Goal: Task Accomplishment & Management: Use online tool/utility

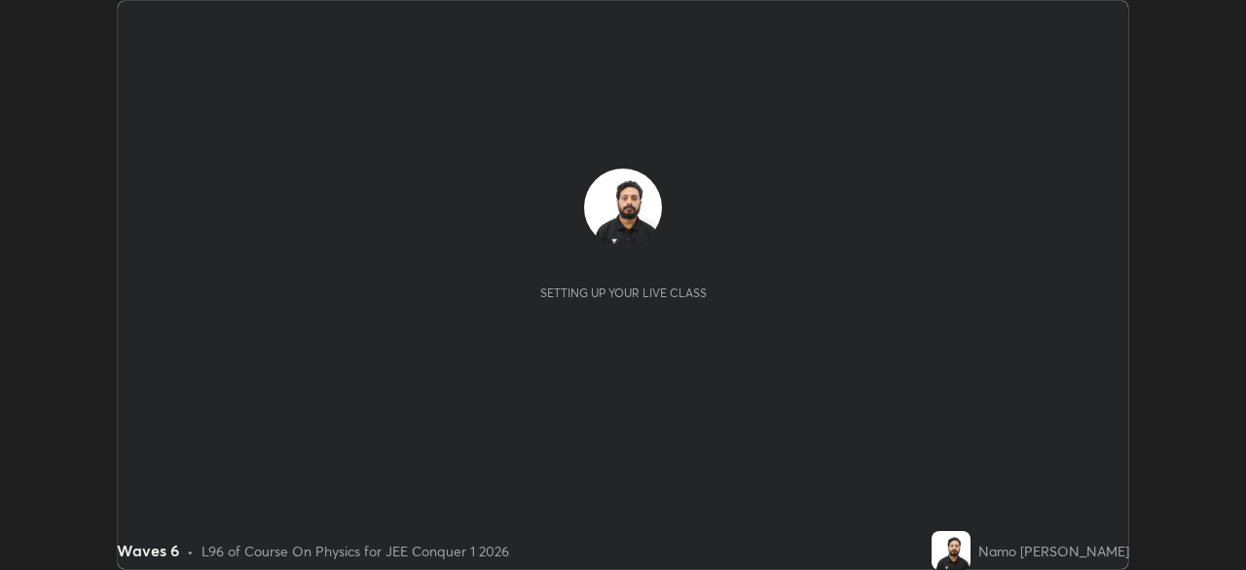
scroll to position [570, 1246]
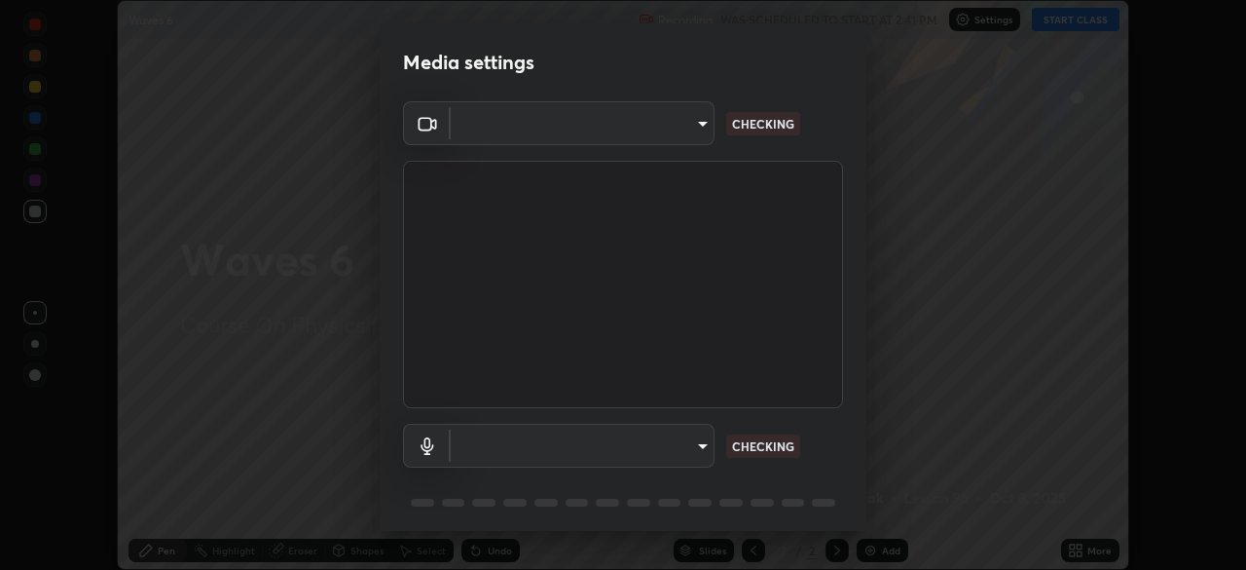
type input "e15fe1ebf70cde3bfcbeee335f8652014c7a9185cc29a01d69aea44f35fb34b8"
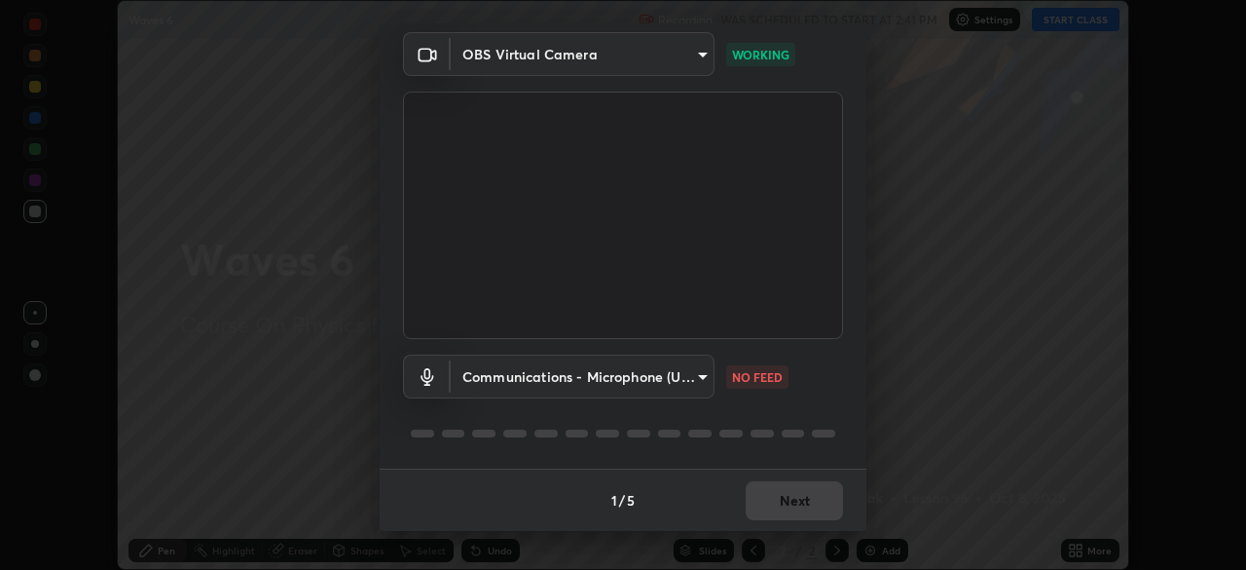
click at [700, 380] on body "Erase all Waves 6 Recording WAS SCHEDULED TO START AT 2:41 PM Settings START CL…" at bounding box center [623, 285] width 1246 height 570
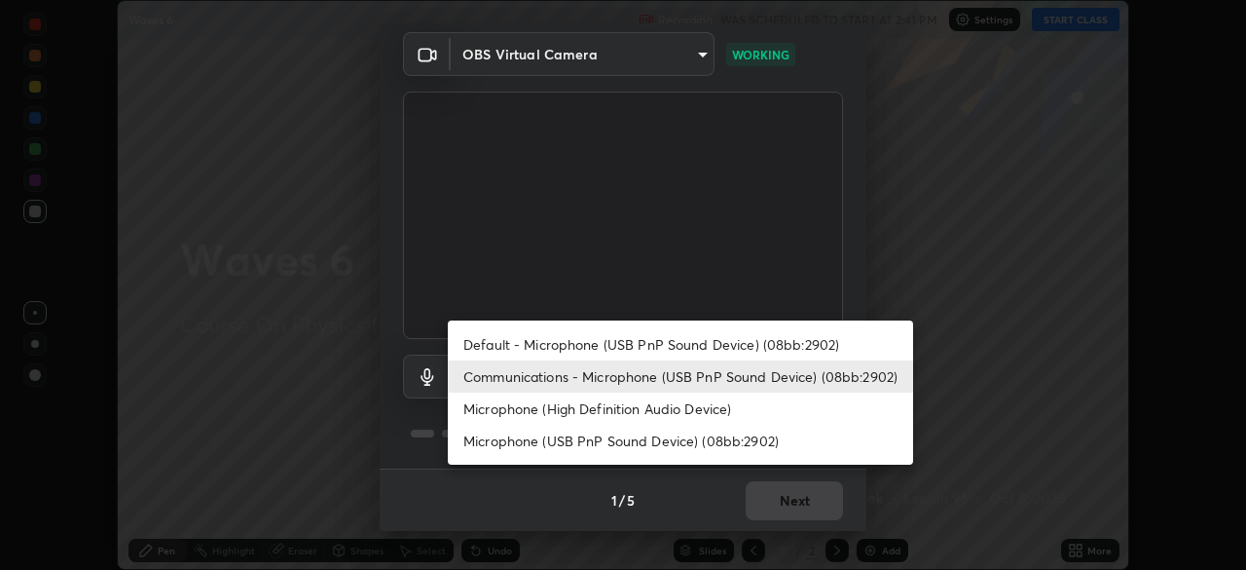
click at [751, 357] on li "Default - Microphone (USB PnP Sound Device) (08bb:2902)" at bounding box center [680, 344] width 465 height 32
type input "default"
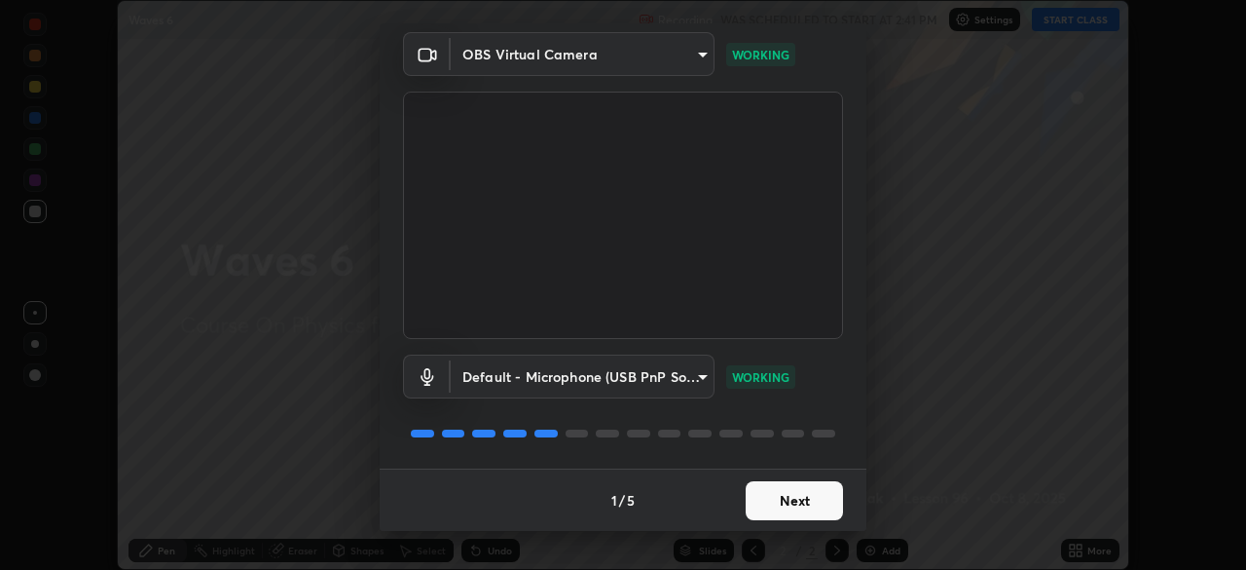
click at [816, 500] on button "Next" at bounding box center [794, 500] width 97 height 39
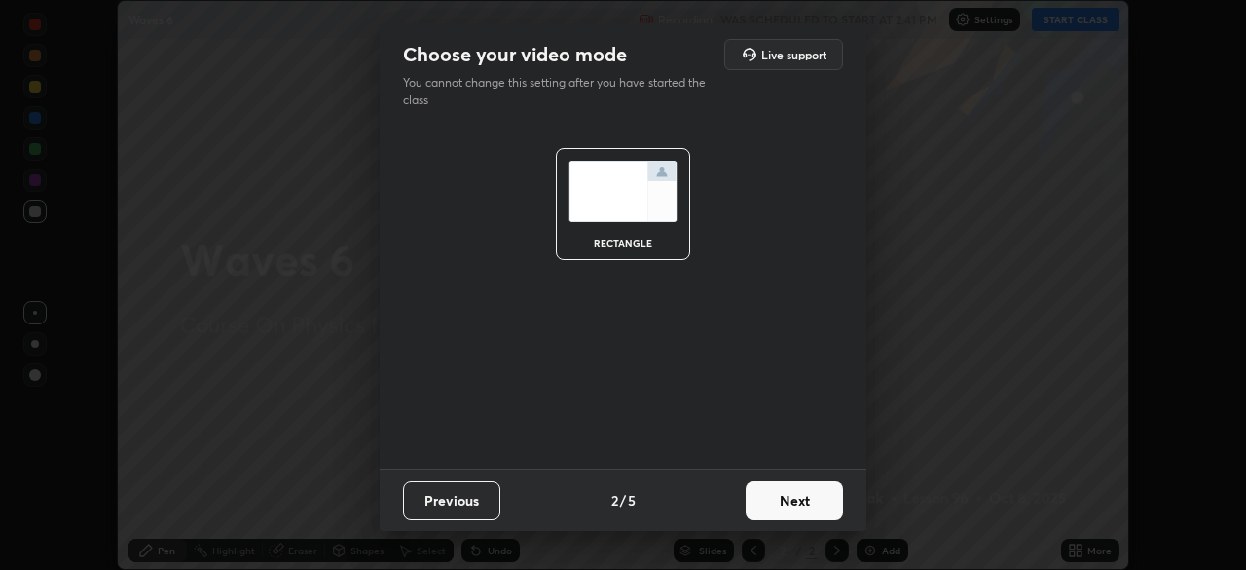
scroll to position [0, 0]
click at [818, 510] on button "Next" at bounding box center [794, 500] width 97 height 39
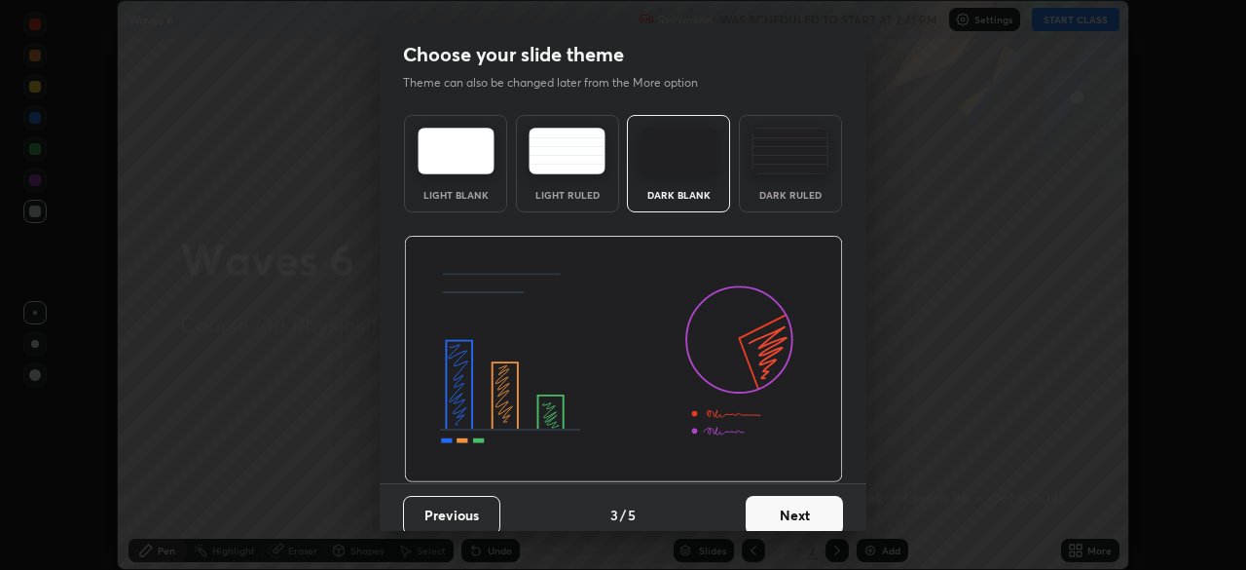
click at [832, 506] on button "Next" at bounding box center [794, 515] width 97 height 39
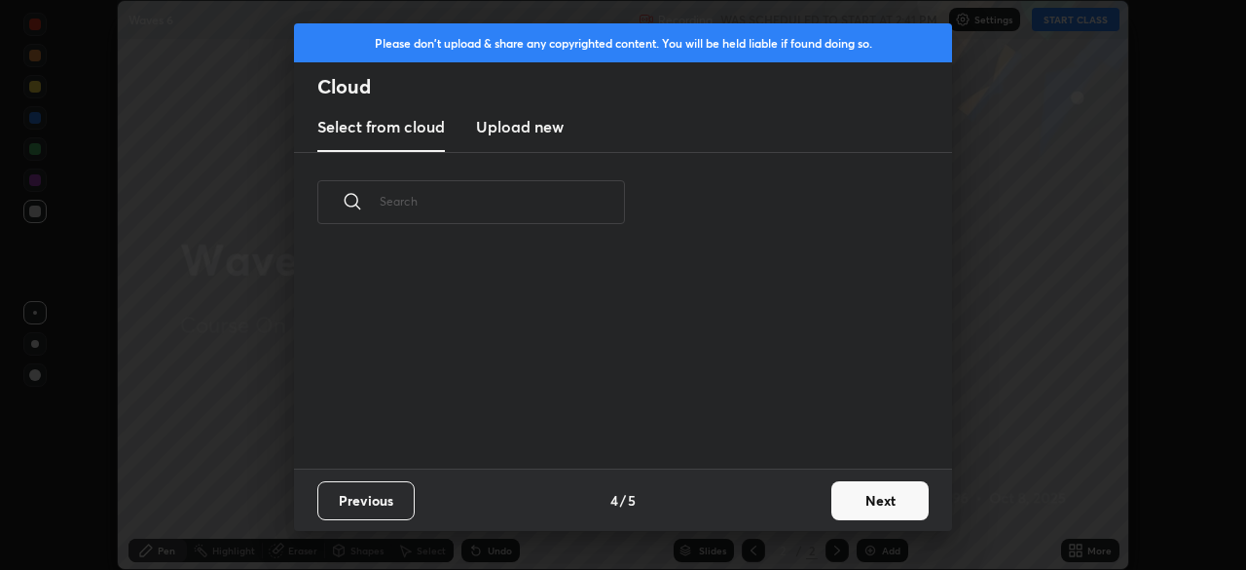
click at [847, 501] on button "Next" at bounding box center [880, 500] width 97 height 39
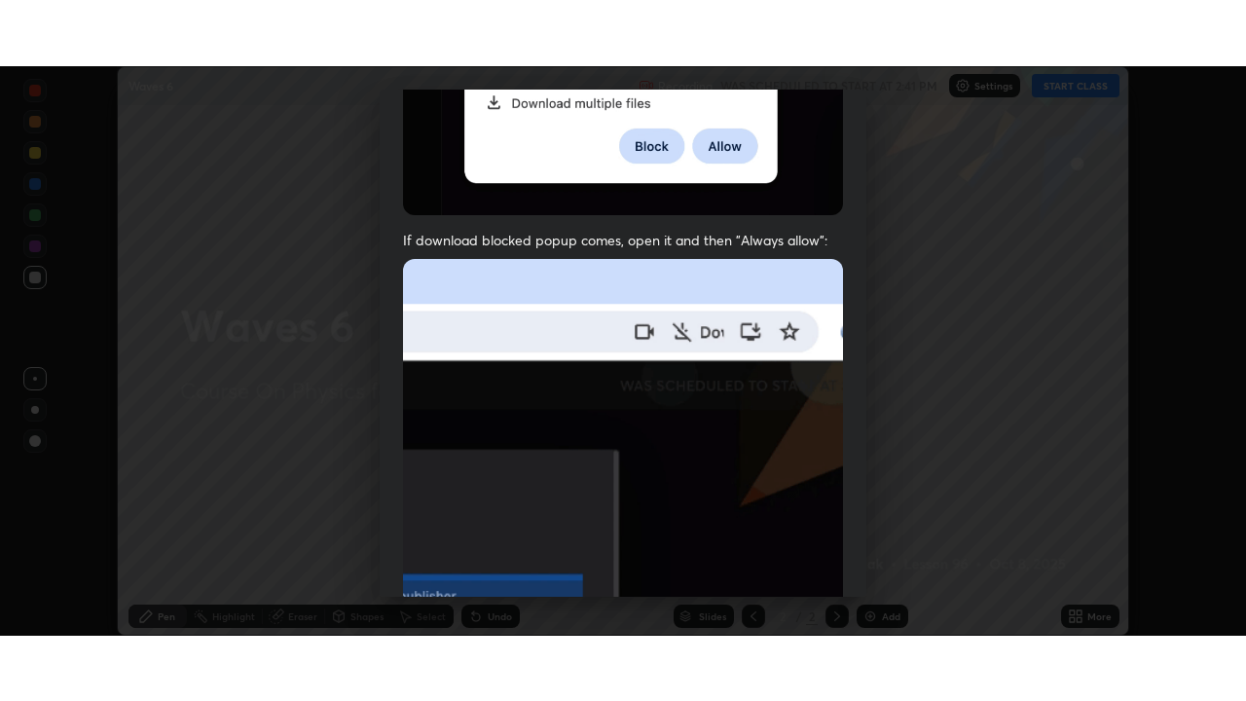
scroll to position [466, 0]
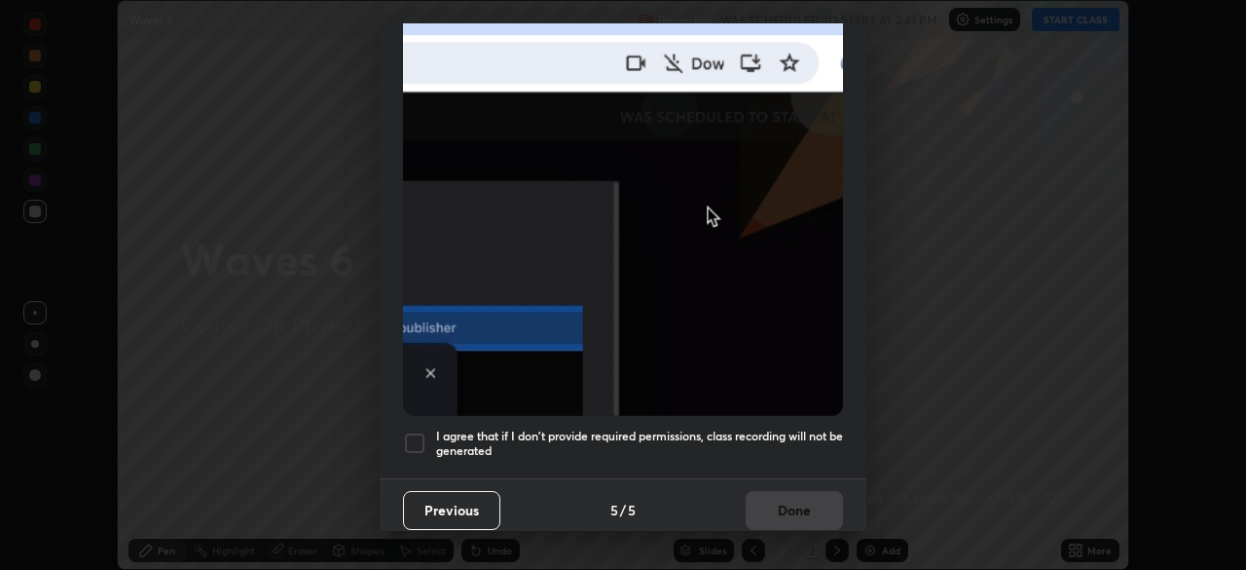
click at [417, 433] on div at bounding box center [414, 442] width 23 height 23
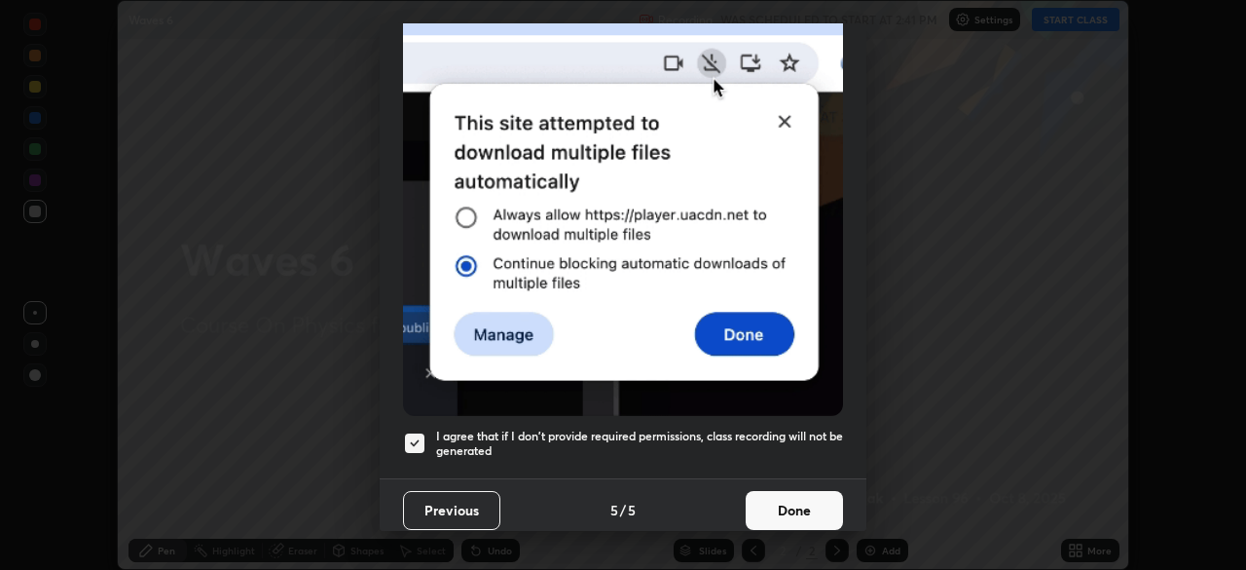
click at [801, 496] on button "Done" at bounding box center [794, 510] width 97 height 39
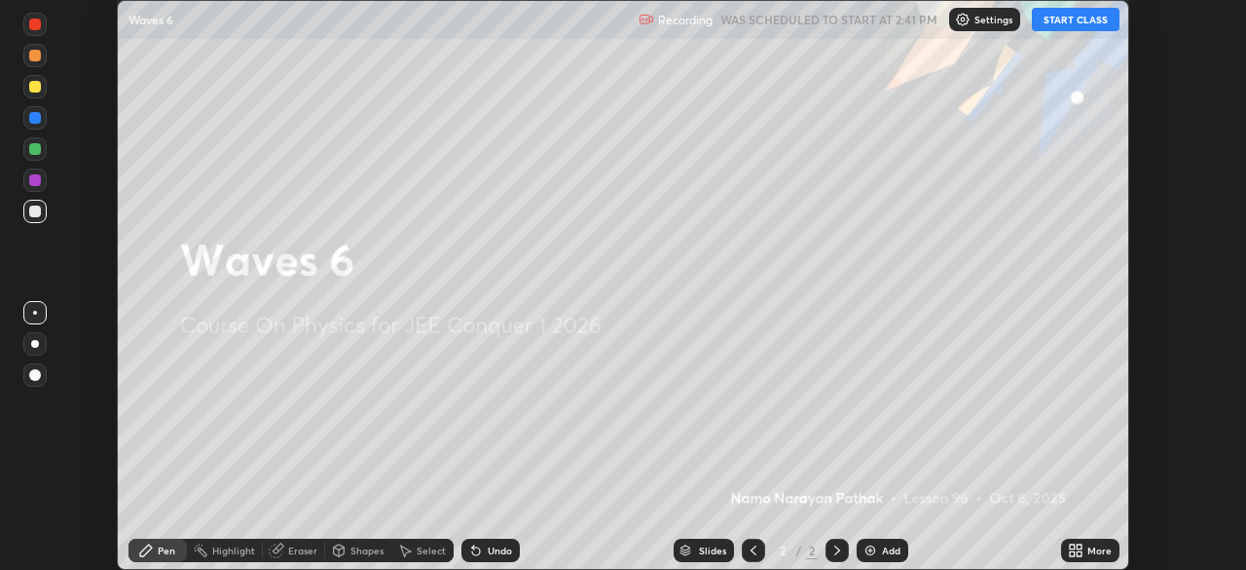
click at [1085, 25] on button "START CLASS" at bounding box center [1076, 19] width 88 height 23
click at [1077, 551] on icon at bounding box center [1079, 553] width 5 height 5
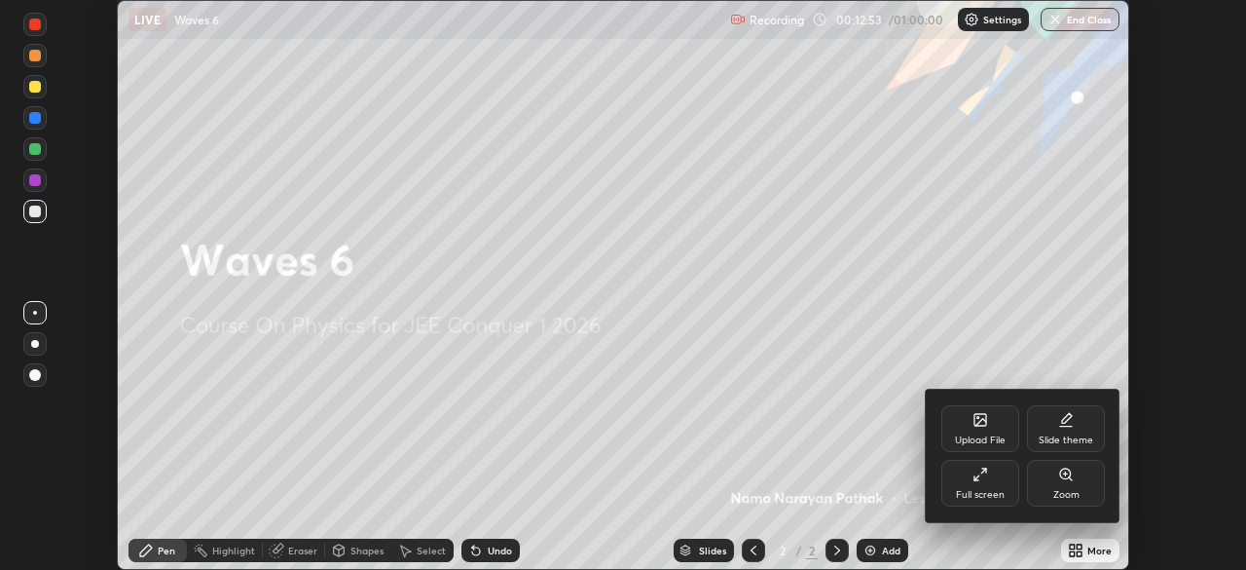
click at [974, 504] on div "Full screen" at bounding box center [981, 483] width 78 height 47
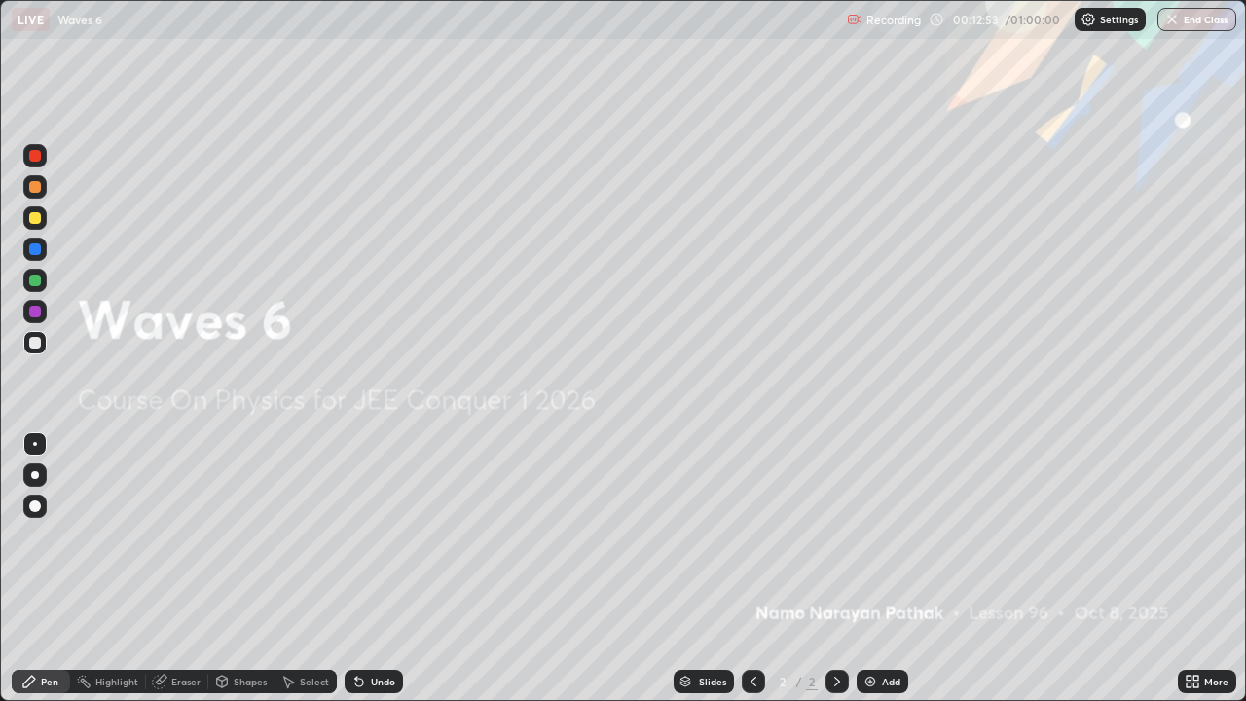
scroll to position [701, 1246]
click at [867, 569] on div "Add" at bounding box center [883, 681] width 52 height 23
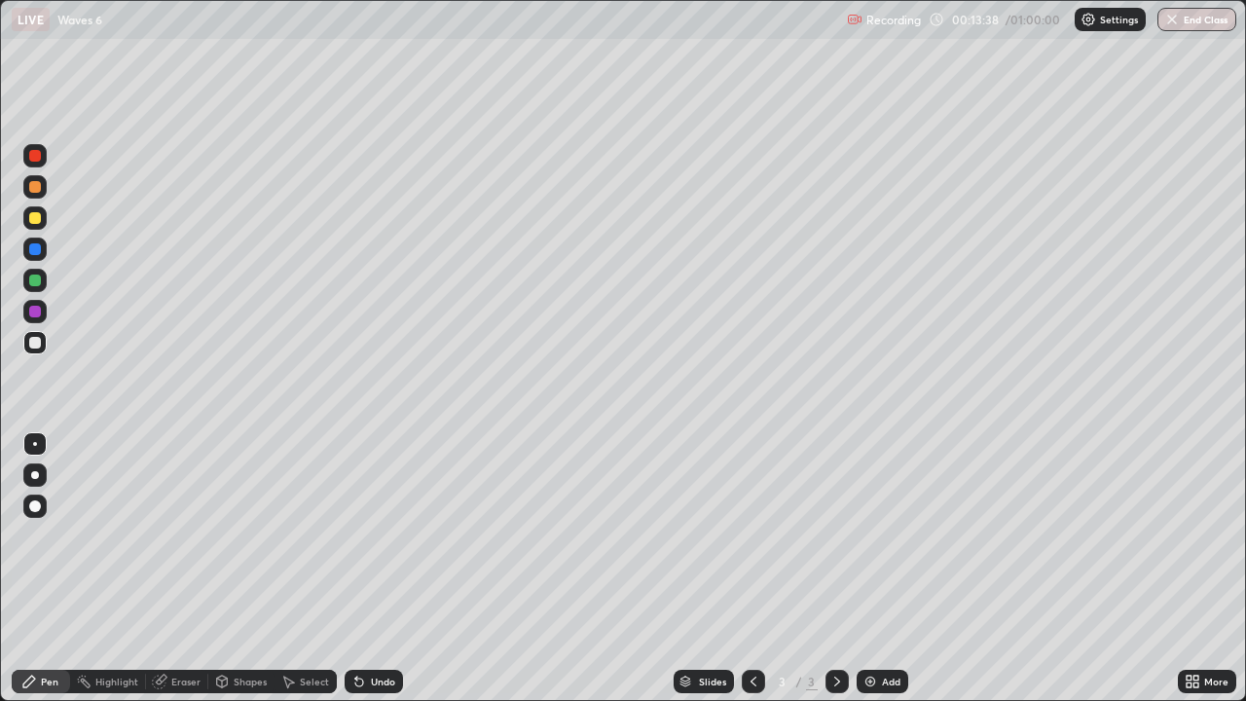
click at [39, 191] on div at bounding box center [35, 187] width 12 height 12
click at [36, 188] on div at bounding box center [35, 187] width 12 height 12
click at [34, 192] on div at bounding box center [35, 187] width 12 height 12
click at [37, 279] on div at bounding box center [35, 281] width 12 height 12
click at [37, 189] on div at bounding box center [35, 187] width 12 height 12
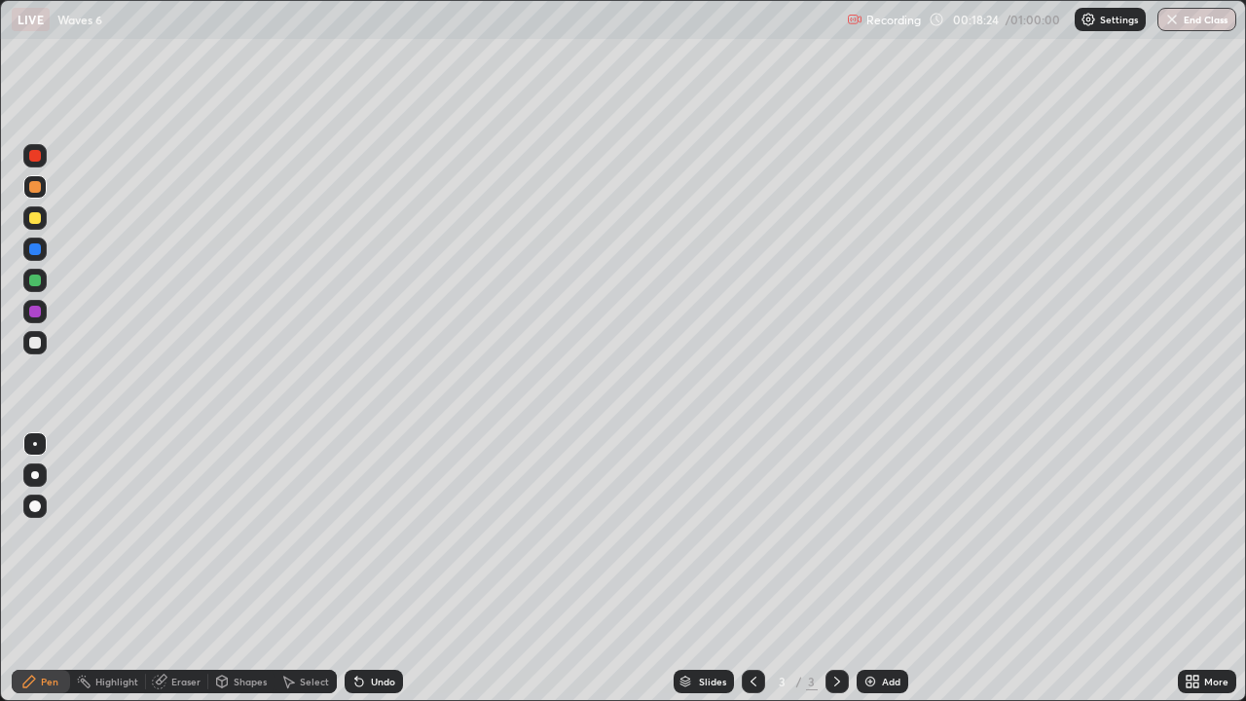
click at [869, 569] on img at bounding box center [871, 682] width 16 height 16
click at [39, 253] on div at bounding box center [35, 249] width 12 height 12
click at [34, 187] on div at bounding box center [35, 187] width 12 height 12
click at [40, 313] on div at bounding box center [35, 312] width 12 height 12
click at [870, 569] on img at bounding box center [871, 682] width 16 height 16
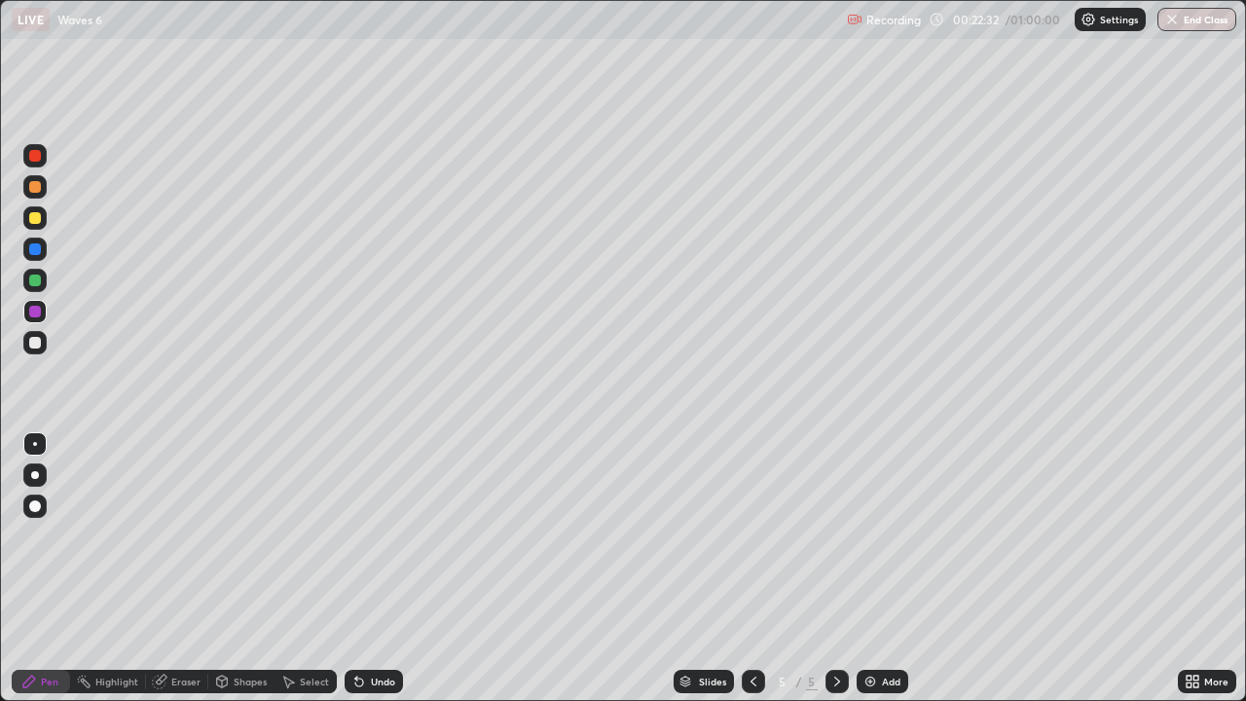
click at [40, 190] on div at bounding box center [35, 187] width 12 height 12
click at [45, 251] on div at bounding box center [34, 249] width 23 height 23
click at [751, 569] on icon at bounding box center [754, 682] width 6 height 10
click at [836, 569] on icon at bounding box center [837, 682] width 6 height 10
click at [870, 569] on img at bounding box center [871, 682] width 16 height 16
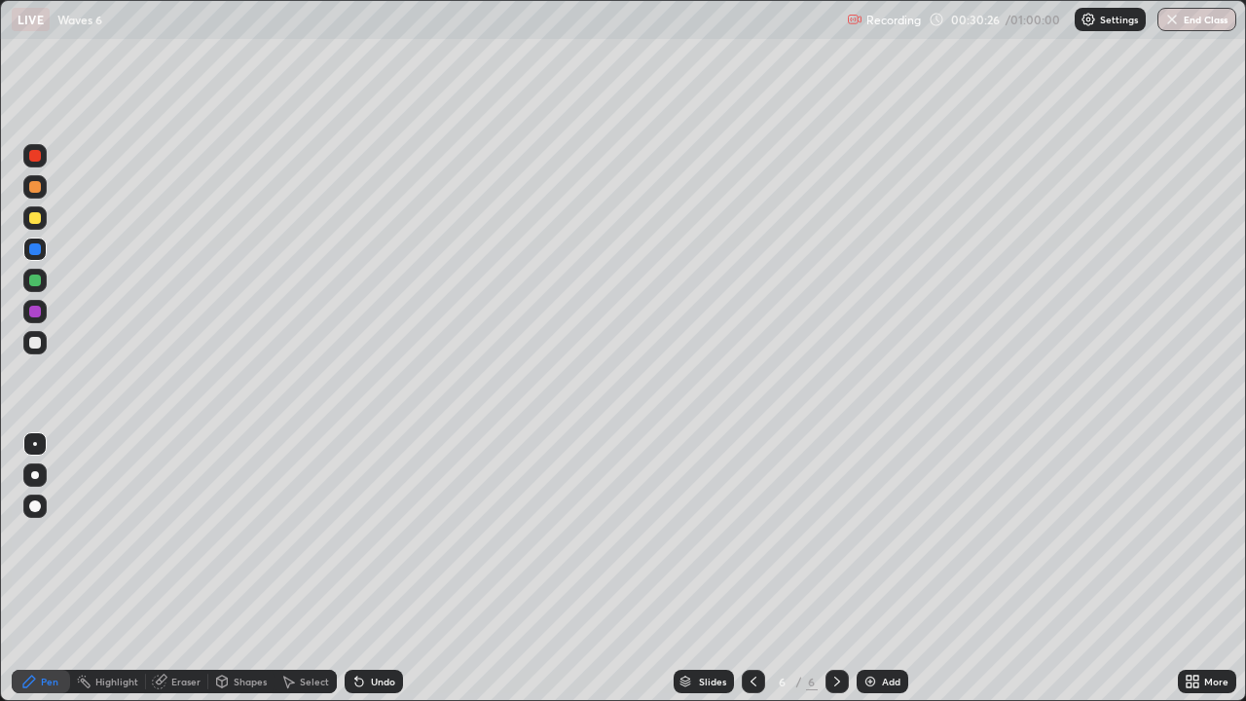
click at [185, 569] on div "Eraser" at bounding box center [185, 682] width 29 height 10
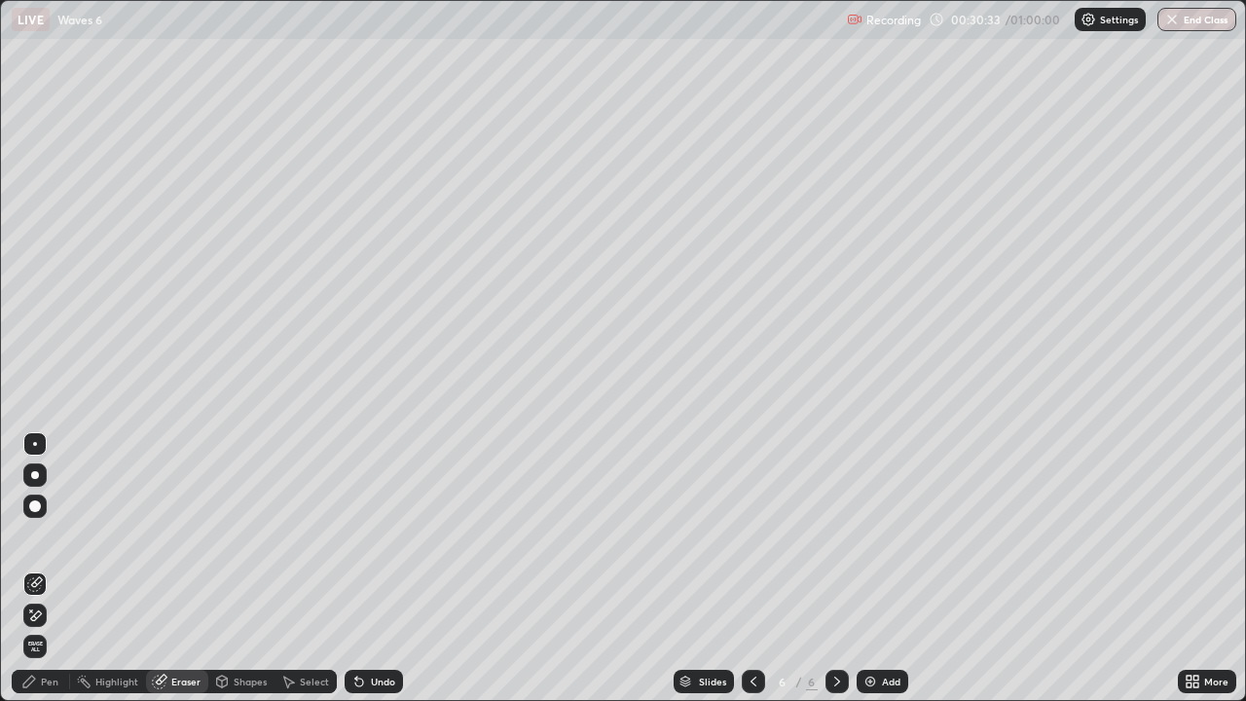
click at [57, 569] on div "Pen" at bounding box center [50, 682] width 18 height 10
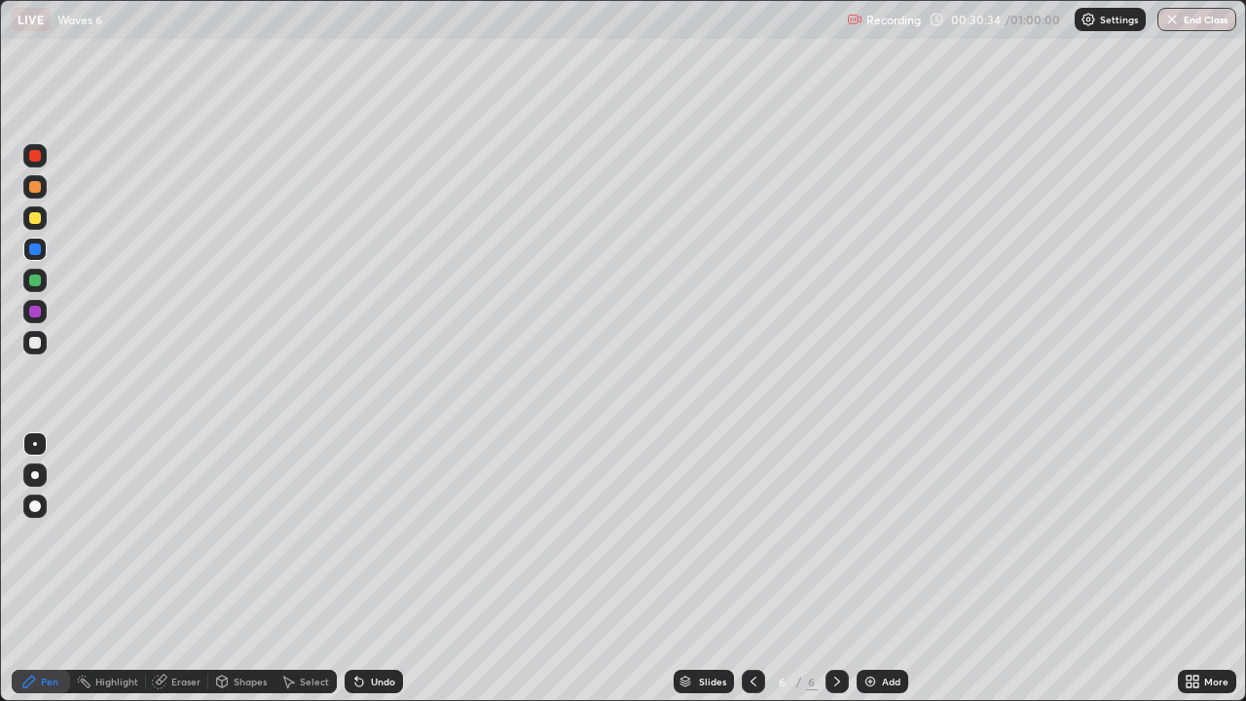
click at [36, 189] on div at bounding box center [35, 187] width 12 height 12
click at [750, 569] on icon at bounding box center [754, 682] width 16 height 16
click at [835, 569] on icon at bounding box center [838, 682] width 16 height 16
click at [837, 569] on icon at bounding box center [838, 682] width 16 height 16
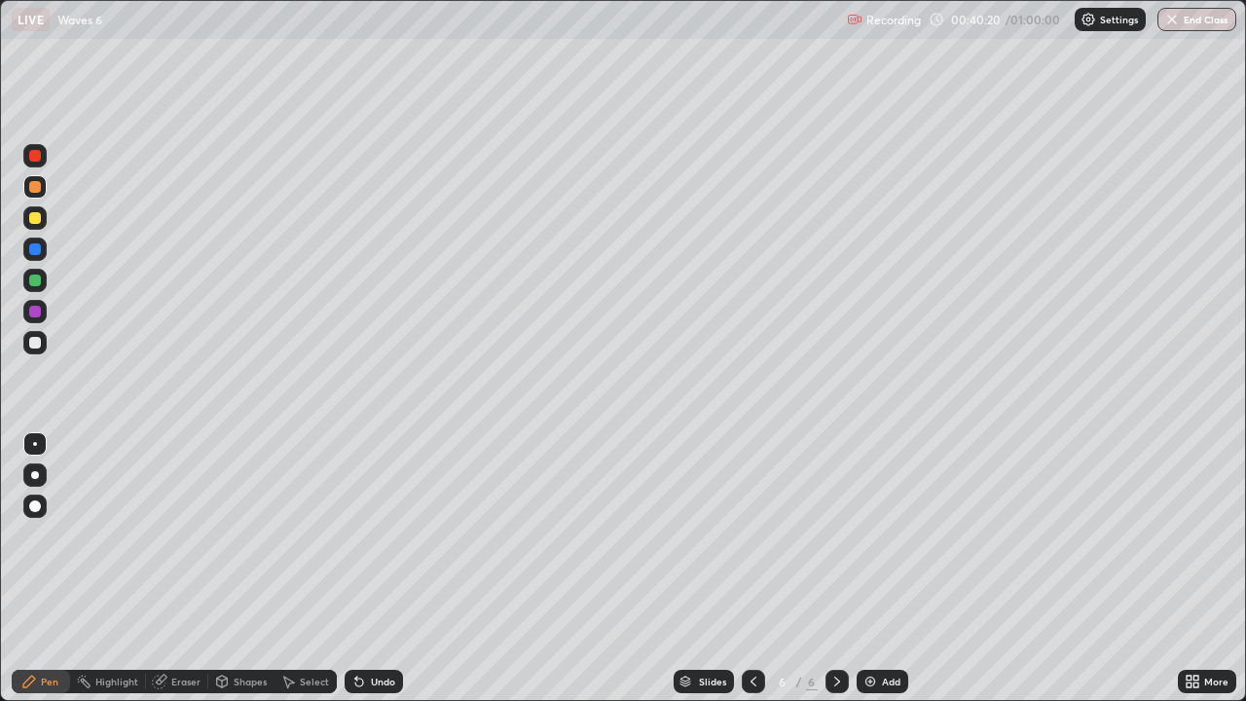
click at [835, 569] on icon at bounding box center [838, 682] width 16 height 16
click at [869, 569] on img at bounding box center [871, 682] width 16 height 16
click at [875, 569] on img at bounding box center [871, 682] width 16 height 16
click at [43, 247] on div at bounding box center [34, 249] width 23 height 23
click at [44, 188] on div at bounding box center [34, 186] width 23 height 23
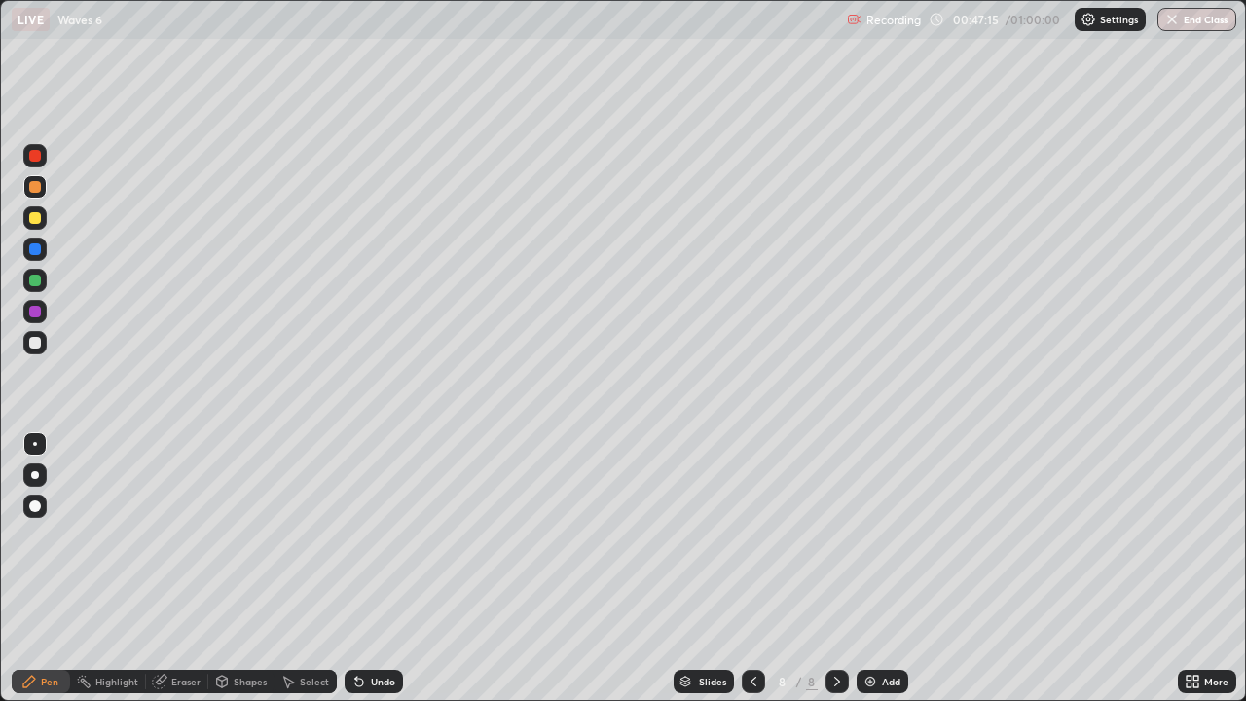
click at [46, 279] on div at bounding box center [34, 280] width 23 height 23
click at [34, 194] on div at bounding box center [34, 186] width 23 height 23
click at [1201, 12] on button "End Class" at bounding box center [1197, 19] width 79 height 23
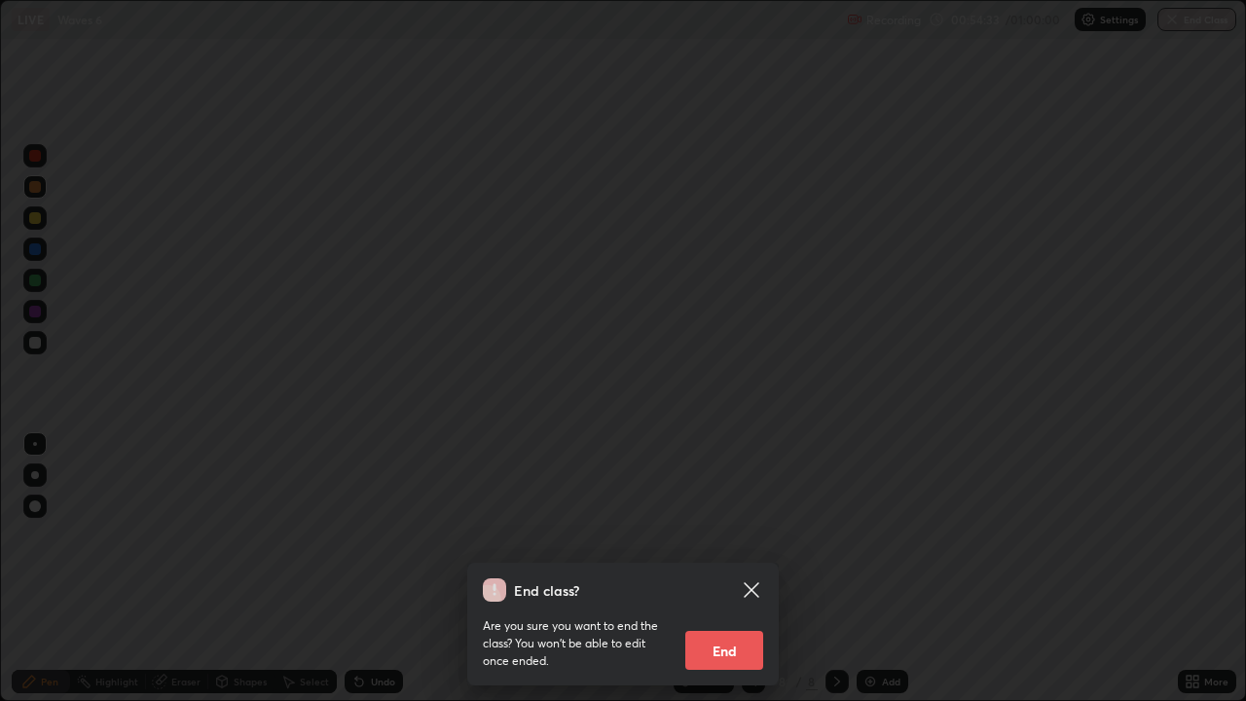
click at [726, 569] on button "End" at bounding box center [724, 650] width 78 height 39
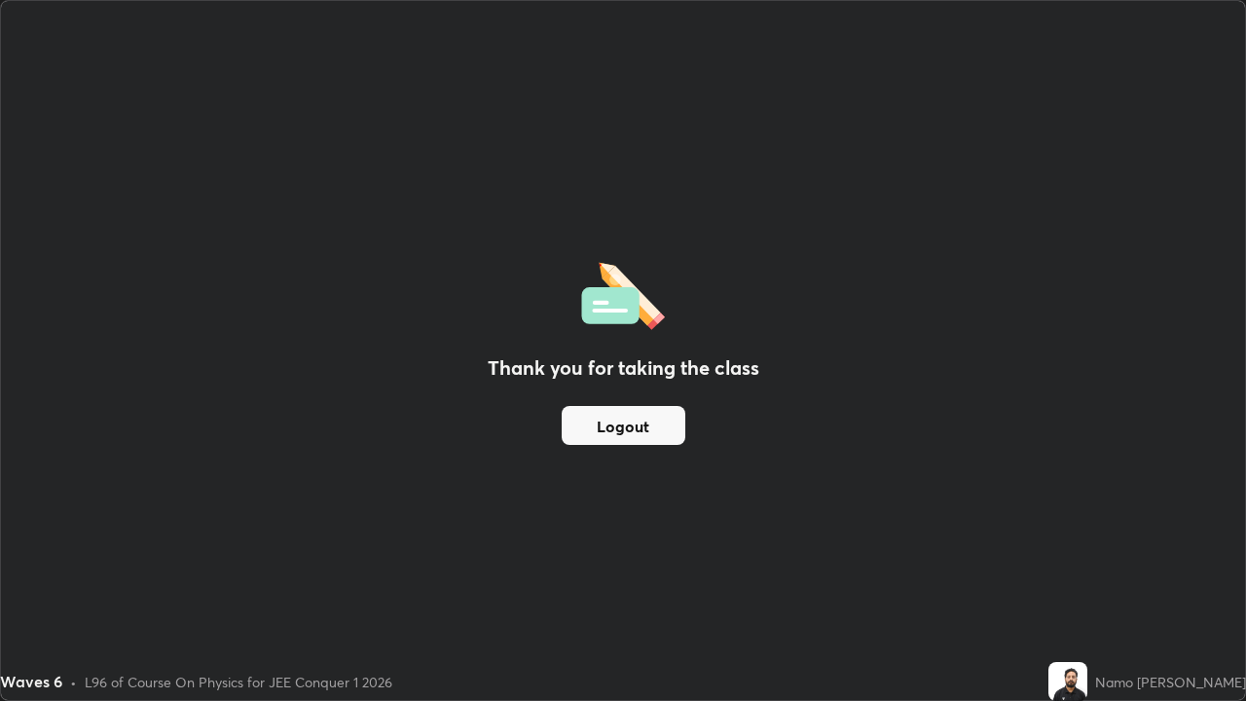
click at [654, 442] on button "Logout" at bounding box center [624, 425] width 124 height 39
